Goal: Connect with others: Connect with others

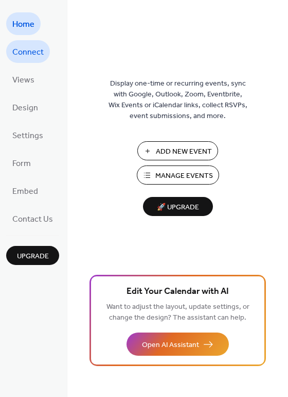
click at [28, 49] on span "Connect" at bounding box center [27, 52] width 31 height 16
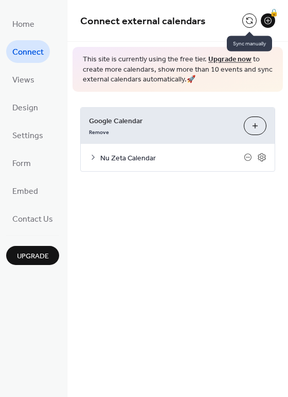
click at [250, 22] on button at bounding box center [250, 20] width 14 height 14
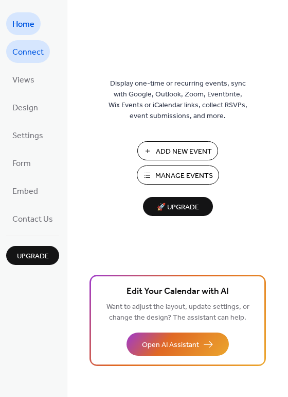
click at [33, 54] on span "Connect" at bounding box center [27, 52] width 31 height 16
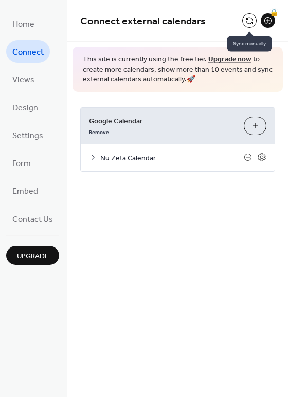
click at [245, 25] on button at bounding box center [250, 20] width 14 height 14
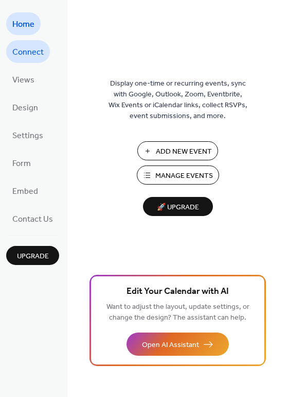
click at [28, 56] on span "Connect" at bounding box center [27, 52] width 31 height 16
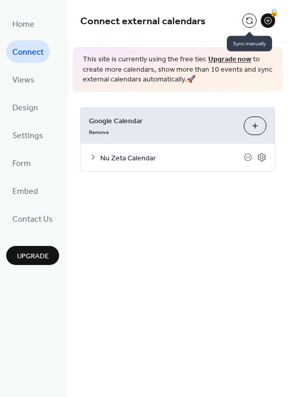
click at [250, 21] on button at bounding box center [250, 20] width 14 height 14
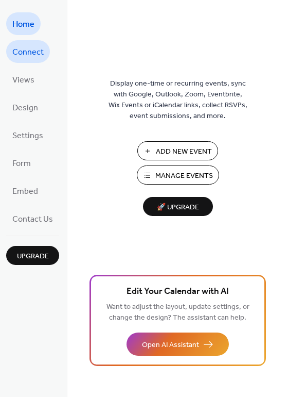
click at [30, 54] on span "Connect" at bounding box center [27, 52] width 31 height 16
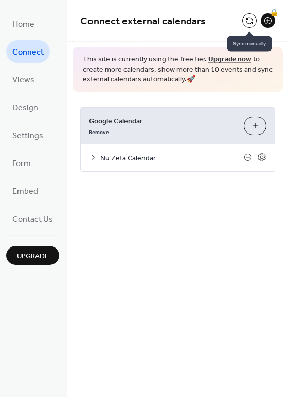
click at [245, 22] on button at bounding box center [250, 20] width 14 height 14
click at [250, 23] on button at bounding box center [250, 20] width 14 height 14
